Goal: Transaction & Acquisition: Book appointment/travel/reservation

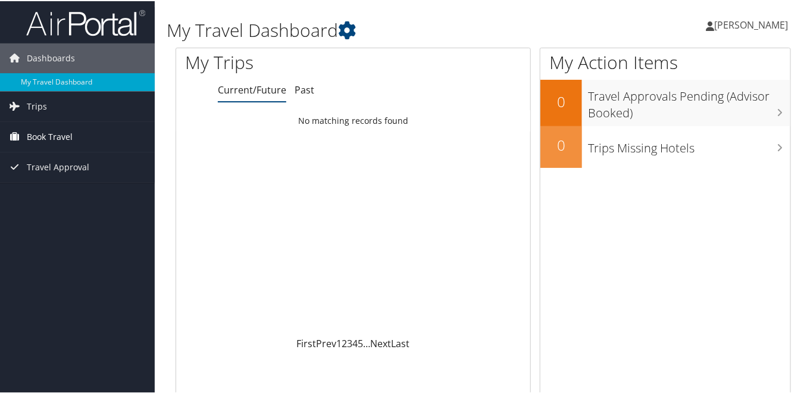
click at [67, 136] on span "Book Travel" at bounding box center [50, 136] width 46 height 30
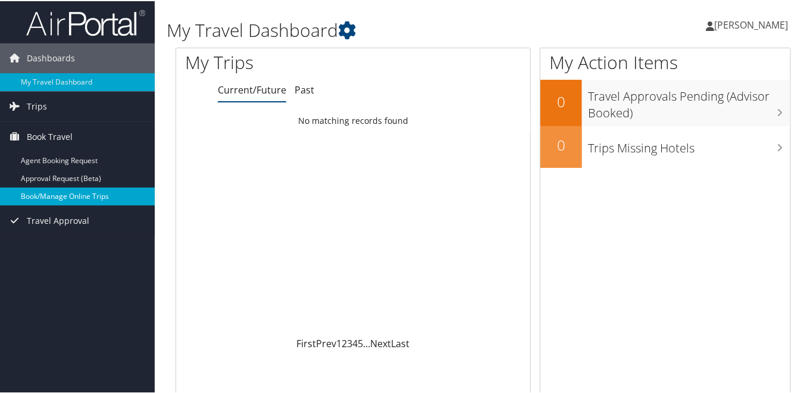
click at [64, 194] on link "Book/Manage Online Trips" at bounding box center [77, 195] width 155 height 18
